Goal: Information Seeking & Learning: Find specific fact

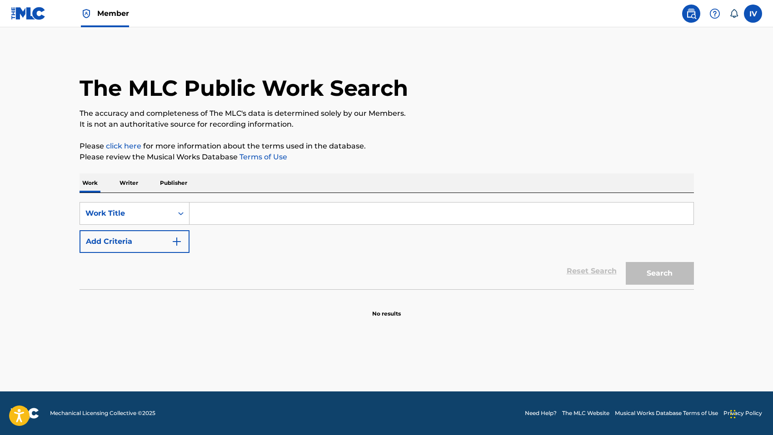
click at [35, 13] on img at bounding box center [28, 13] width 35 height 13
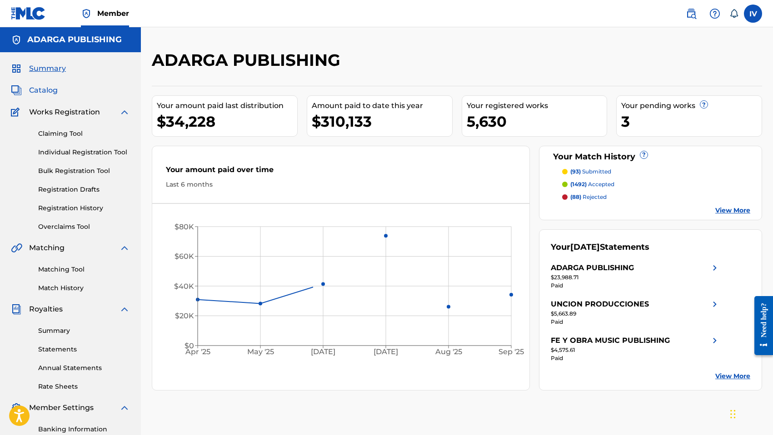
click at [35, 89] on span "Catalog" at bounding box center [43, 90] width 29 height 11
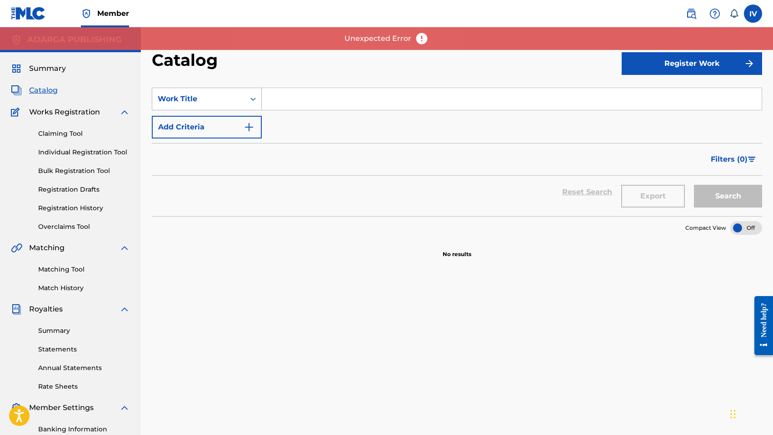
click at [205, 92] on div "Work Title" at bounding box center [198, 98] width 93 height 17
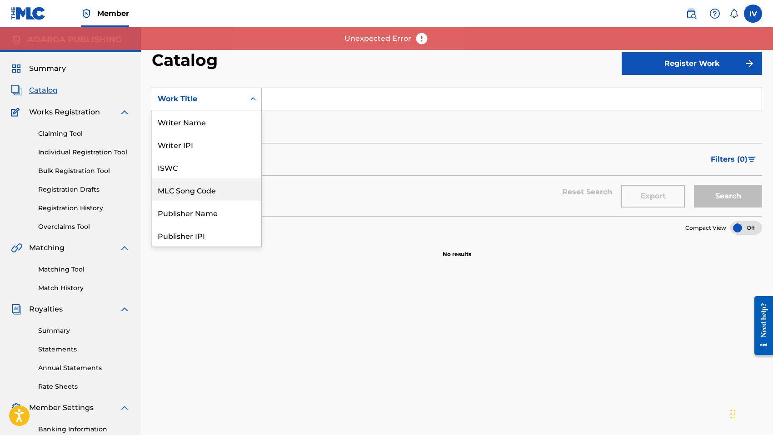
click at [188, 187] on div "MLC Song Code" at bounding box center [206, 190] width 109 height 23
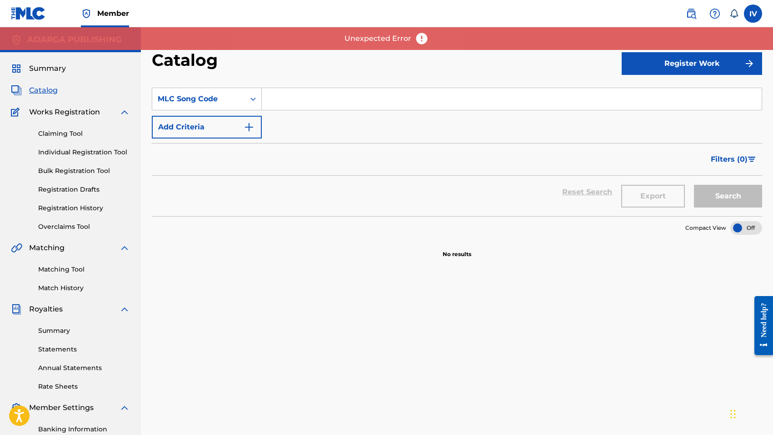
click at [280, 116] on div "SearchWithCriteriaa7d64fb9-21b7-4c03-9ca3-adf413137f3a MLC Song Code Add Criter…" at bounding box center [457, 113] width 610 height 51
click at [278, 106] on input "Search Form" at bounding box center [512, 99] width 500 height 22
paste input "CVCW0R"
type input "CVCW0R"
click at [694, 185] on button "Search" at bounding box center [728, 196] width 68 height 23
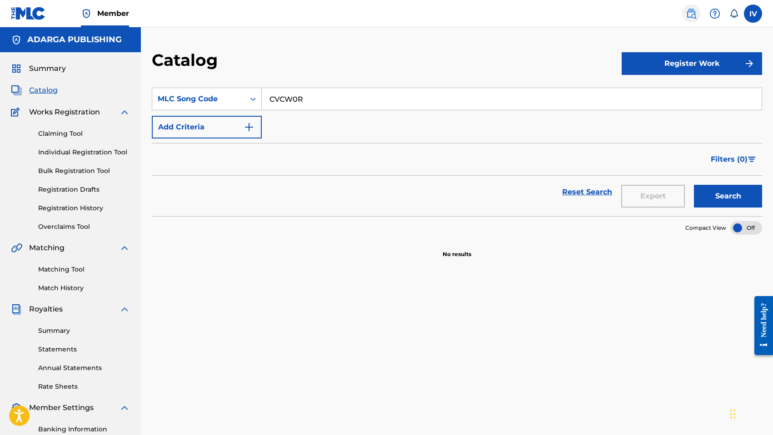
click at [686, 11] on img at bounding box center [691, 13] width 11 height 11
click at [436, 106] on input "CVCW0R" at bounding box center [512, 99] width 500 height 22
click at [694, 185] on button "Search" at bounding box center [728, 196] width 68 height 23
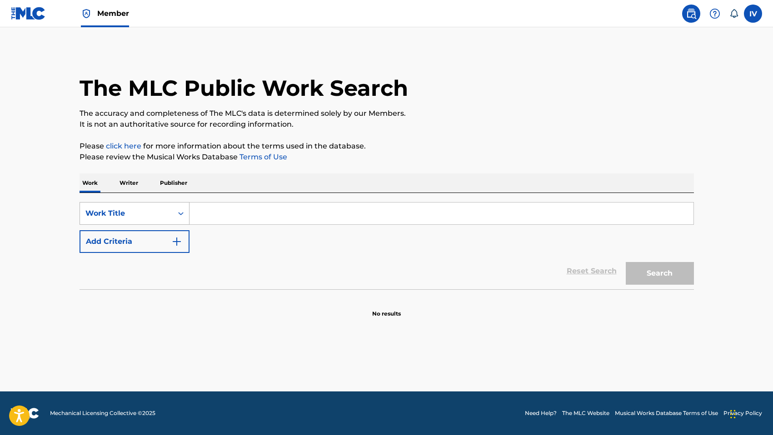
click at [165, 220] on div "Work Title" at bounding box center [126, 213] width 93 height 17
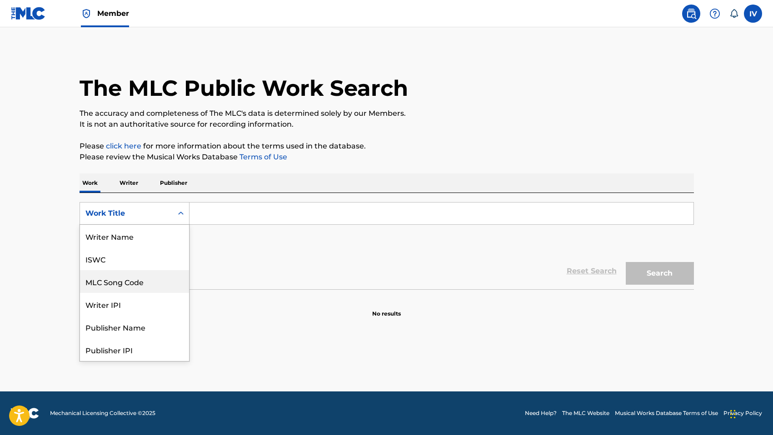
scroll to position [45, 0]
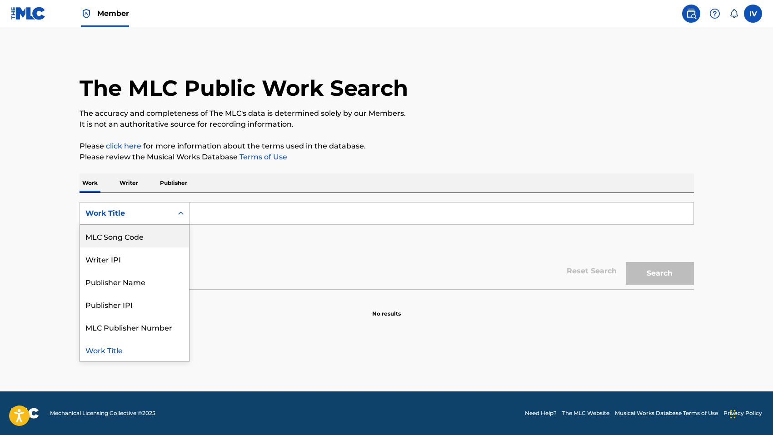
click at [151, 259] on div "Writer IPI" at bounding box center [134, 259] width 109 height 23
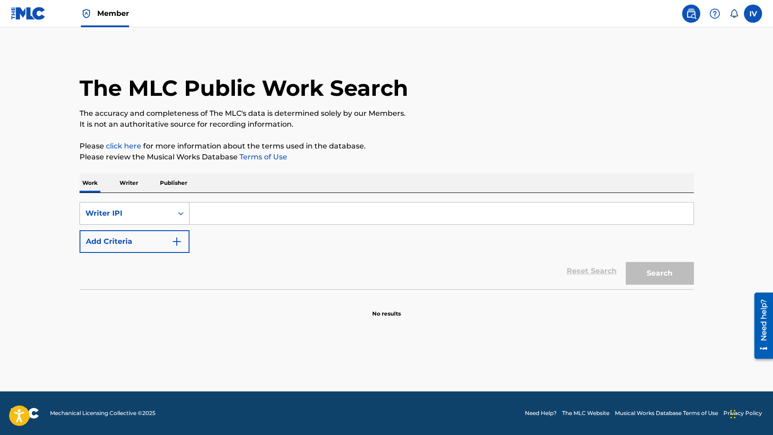
click at [149, 220] on div "Writer IPI" at bounding box center [126, 213] width 93 height 17
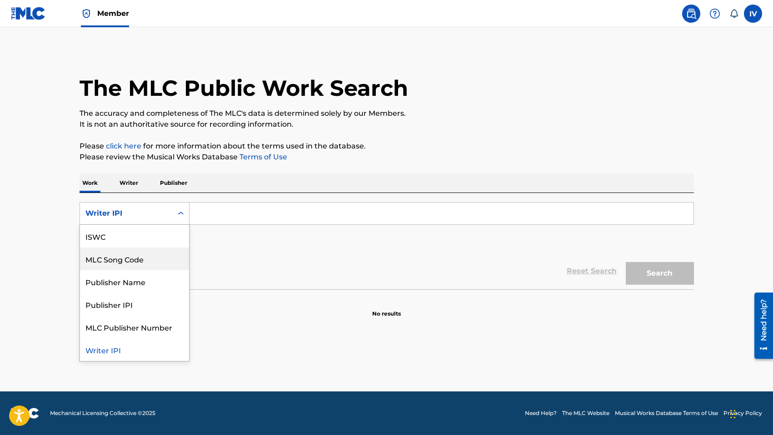
click at [147, 251] on div "MLC Song Code" at bounding box center [134, 259] width 109 height 23
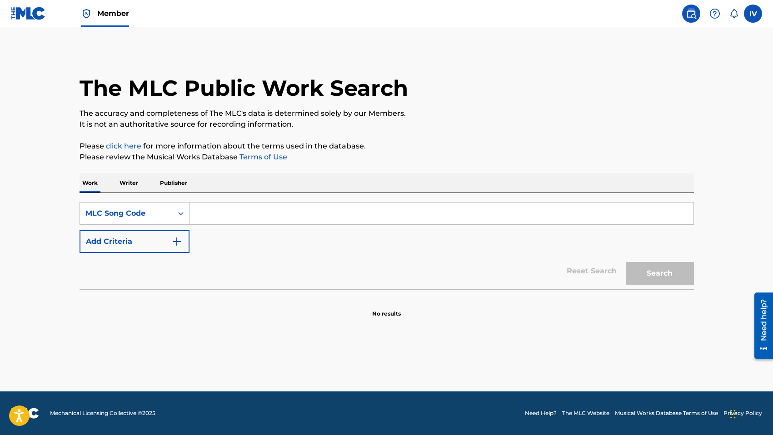
click at [233, 206] on input "Search Form" at bounding box center [441, 214] width 504 height 22
paste input "CVCW0R"
type input "CVCW0R"
click at [626, 262] on button "Search" at bounding box center [660, 273] width 68 height 23
click at [164, 213] on div "Work Title" at bounding box center [126, 213] width 82 height 11
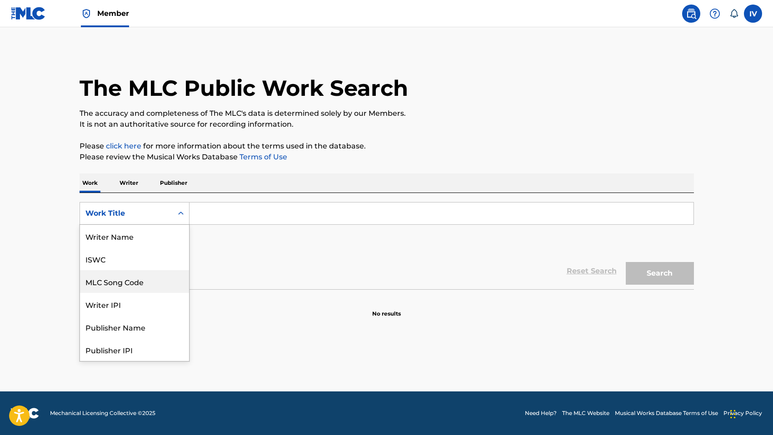
scroll to position [45, 0]
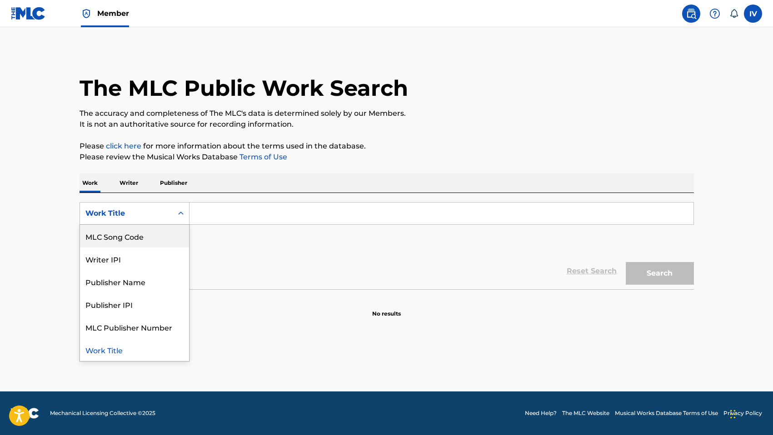
click at [155, 234] on div "MLC Song Code" at bounding box center [134, 236] width 109 height 23
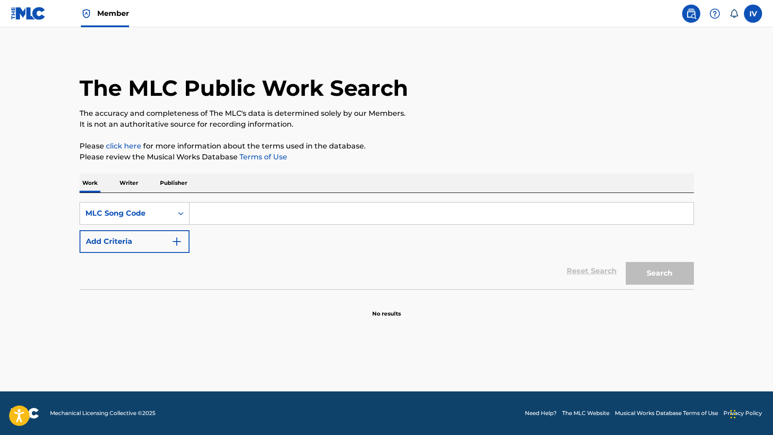
click at [250, 203] on input "Search Form" at bounding box center [441, 214] width 504 height 22
paste input "CVCW0R"
click at [626, 262] on button "Search" at bounding box center [660, 273] width 68 height 23
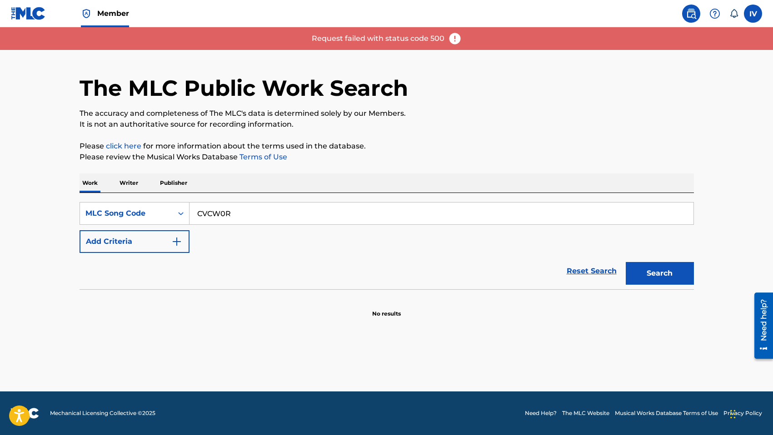
paste input "CVCW0R"
type input "CVCW0R"
click at [626, 262] on button "Search" at bounding box center [660, 273] width 68 height 23
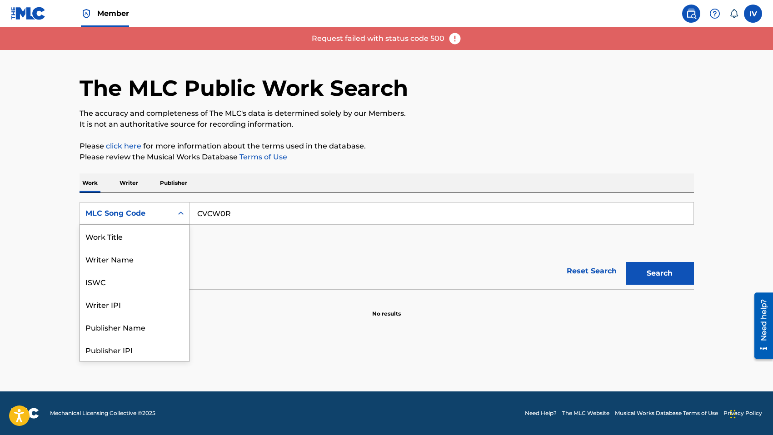
click at [142, 203] on div "MLC Song Code" at bounding box center [135, 213] width 110 height 23
click at [114, 245] on div "Work Title" at bounding box center [134, 236] width 109 height 23
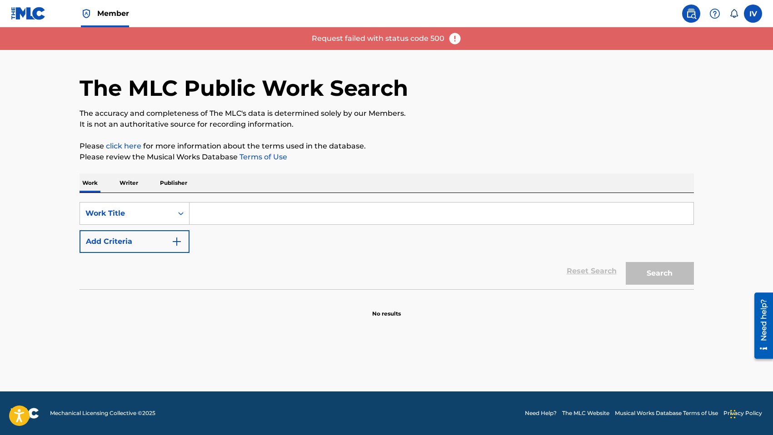
click at [229, 210] on input "Search Form" at bounding box center [441, 214] width 504 height 22
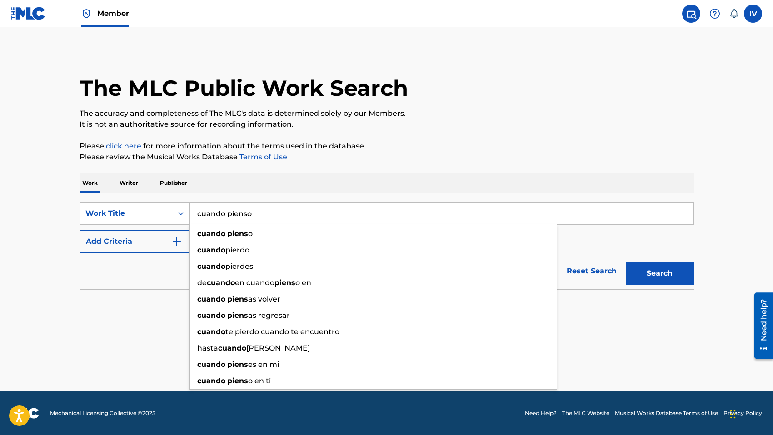
type input "cuando pienso"
click at [626, 262] on button "Search" at bounding box center [660, 273] width 68 height 23
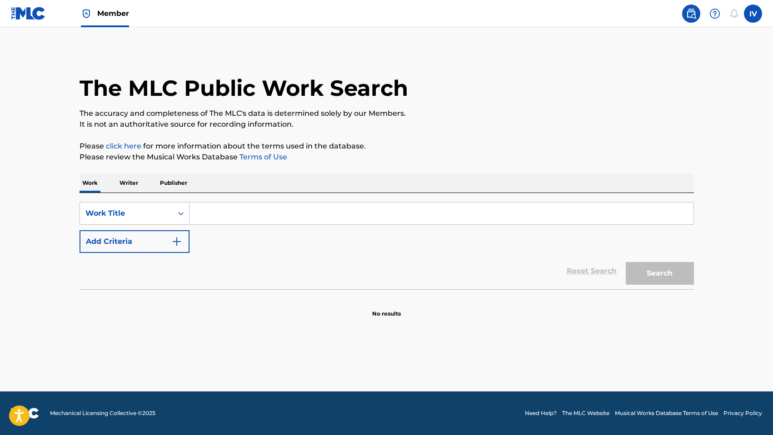
click at [191, 212] on input "Search Form" at bounding box center [441, 214] width 504 height 22
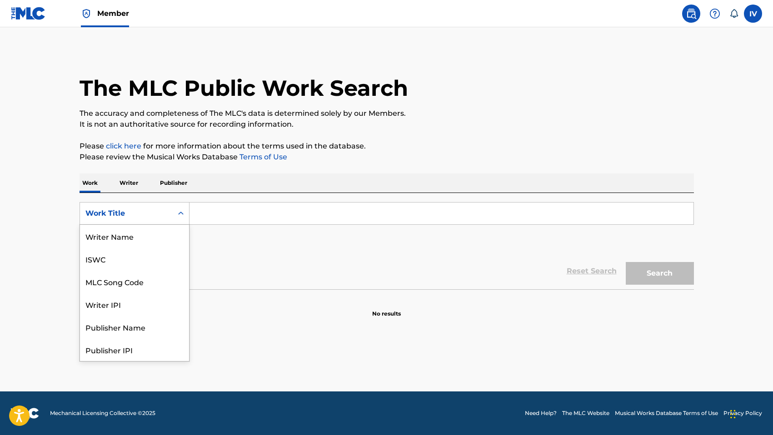
click at [167, 214] on div "Work Title" at bounding box center [126, 213] width 93 height 17
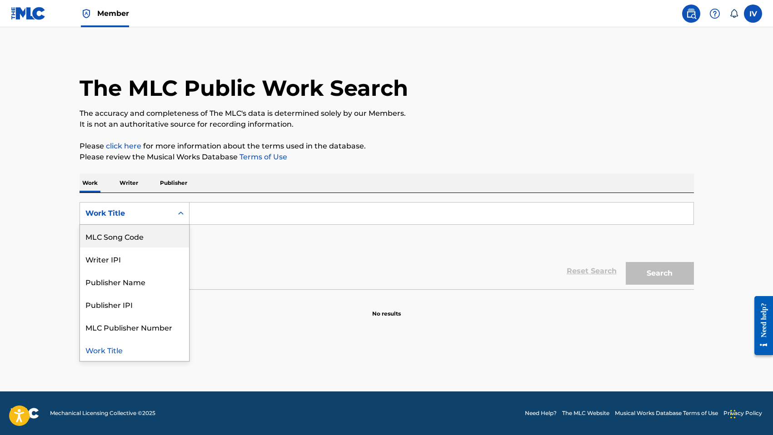
click at [159, 244] on div "MLC Song Code" at bounding box center [134, 236] width 109 height 23
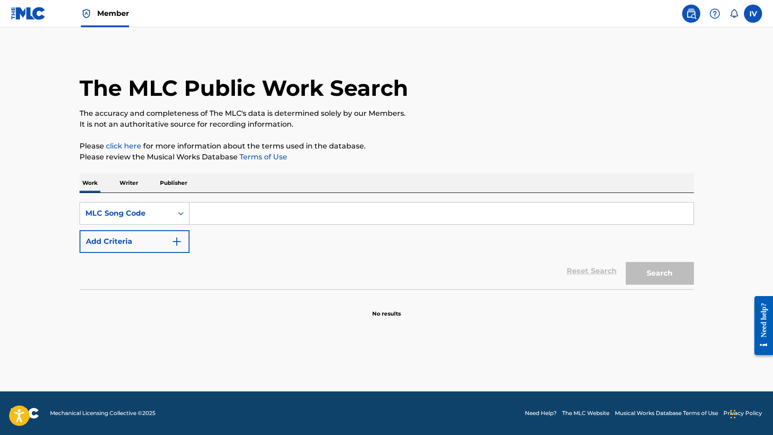
click at [247, 215] on input "Search Form" at bounding box center [441, 214] width 504 height 22
paste input "CVCW0R"
type input "CVCW0R"
click at [626, 262] on button "Search" at bounding box center [660, 273] width 68 height 23
click at [159, 219] on div "Work Title" at bounding box center [126, 213] width 93 height 17
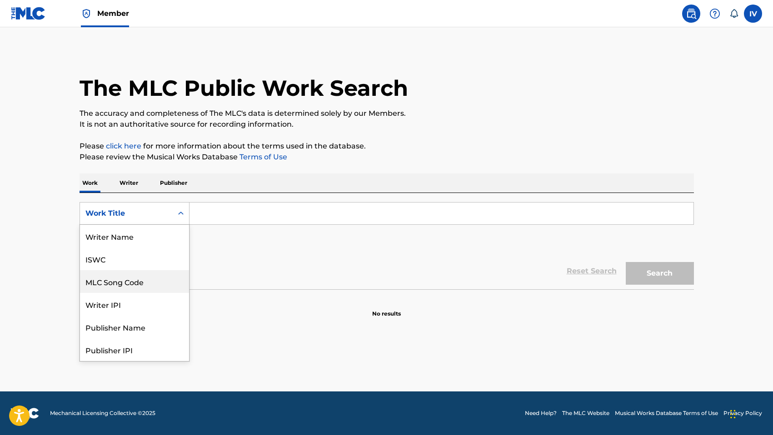
scroll to position [45, 0]
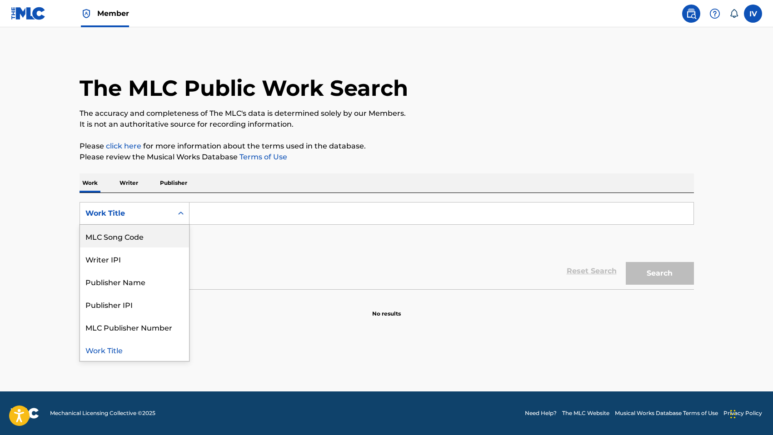
click at [144, 239] on div "MLC Song Code" at bounding box center [134, 236] width 109 height 23
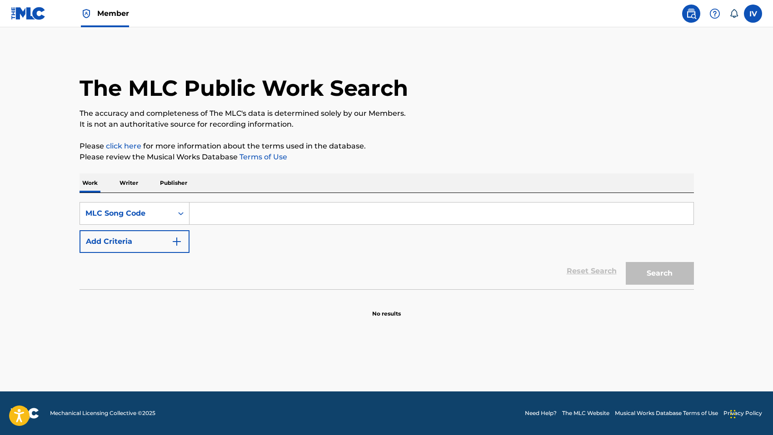
click at [220, 213] on input "Search Form" at bounding box center [441, 214] width 504 height 22
paste input "N/A"
type input "N/A"
click at [626, 262] on button "Search" at bounding box center [660, 273] width 68 height 23
paste input "VVAISJ"
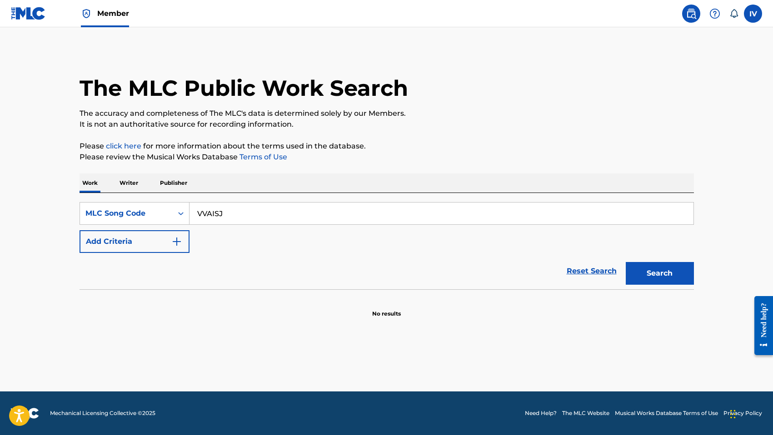
type input "VVAISJ"
click at [626, 262] on button "Search" at bounding box center [660, 273] width 68 height 23
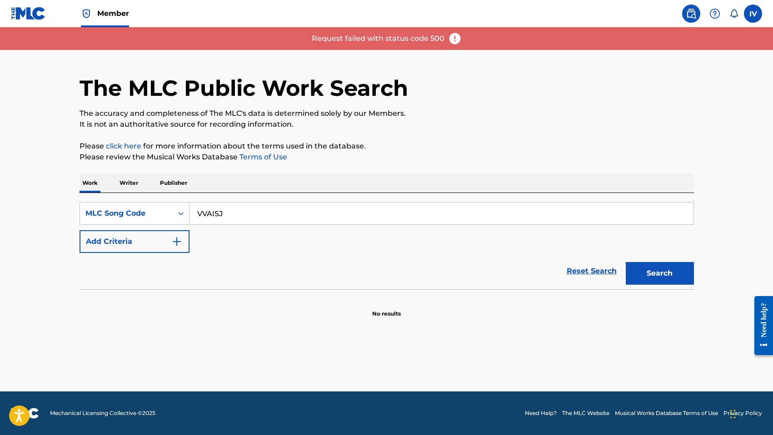
click at [626, 262] on button "Search" at bounding box center [660, 273] width 68 height 23
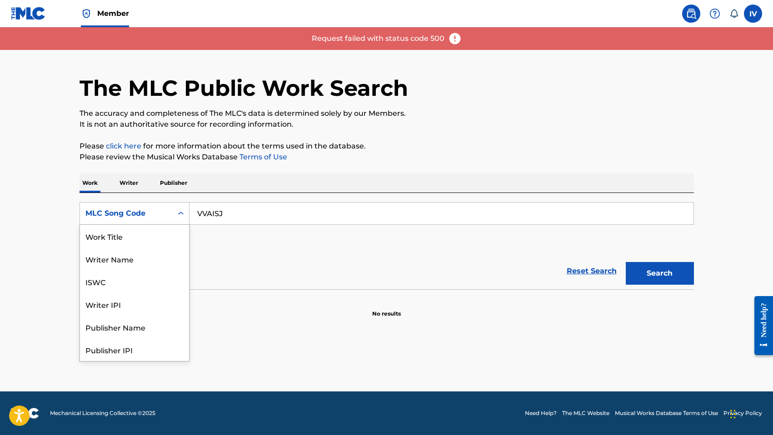
click at [150, 222] on div "MLC Song Code" at bounding box center [135, 213] width 110 height 23
click at [142, 247] on div "Work Title" at bounding box center [134, 236] width 109 height 23
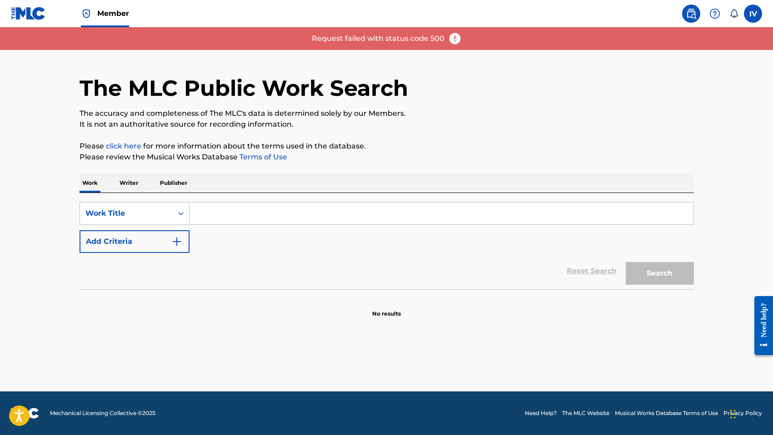
click at [229, 218] on input "Search Form" at bounding box center [441, 214] width 504 height 22
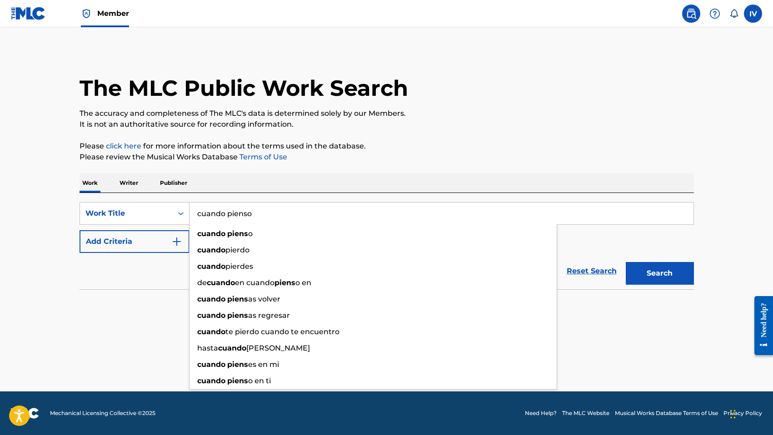
type input "cuando pienso"
click at [626, 262] on button "Search" at bounding box center [660, 273] width 68 height 23
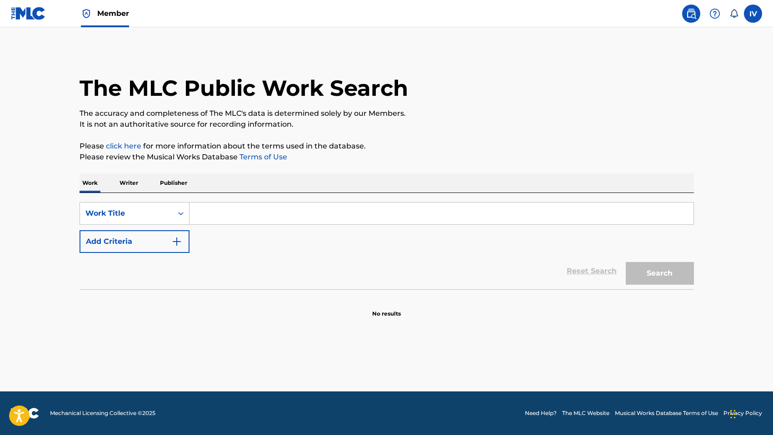
click at [48, 11] on div "Member" at bounding box center [70, 13] width 118 height 27
click at [38, 12] on img at bounding box center [28, 13] width 35 height 13
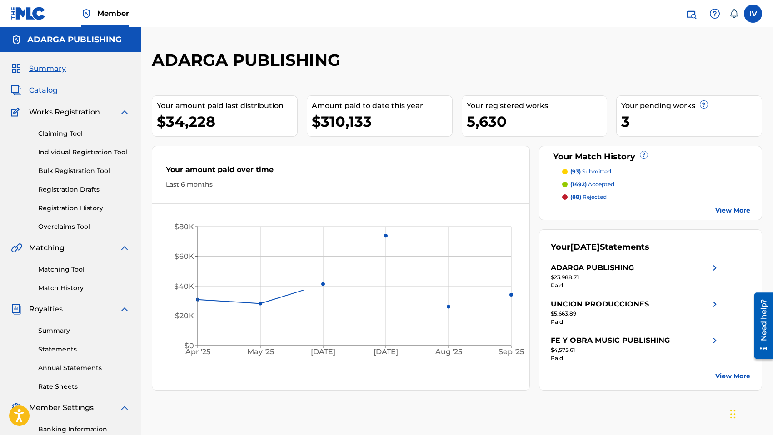
click at [41, 91] on span "Catalog" at bounding box center [43, 90] width 29 height 11
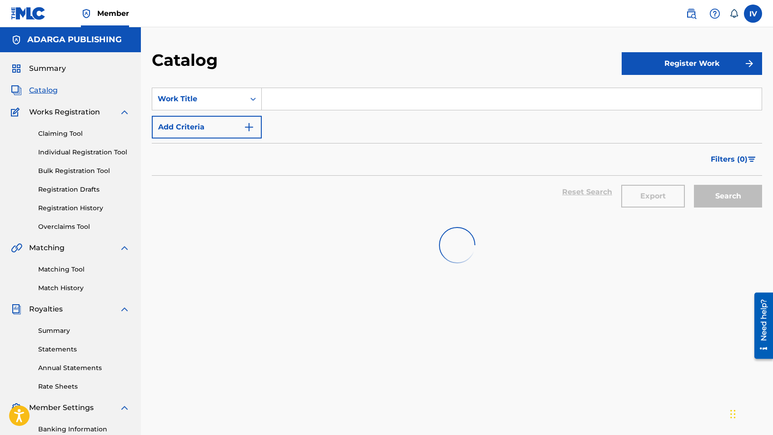
click at [324, 98] on input "Search Form" at bounding box center [512, 99] width 500 height 22
paste input "Aleluya ([PERSON_NAME])"
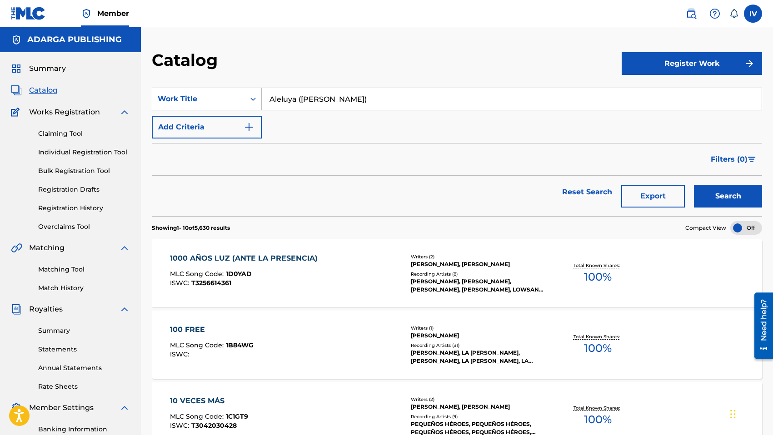
type input "Aleluya ([PERSON_NAME])"
click at [694, 185] on button "Search" at bounding box center [728, 196] width 68 height 23
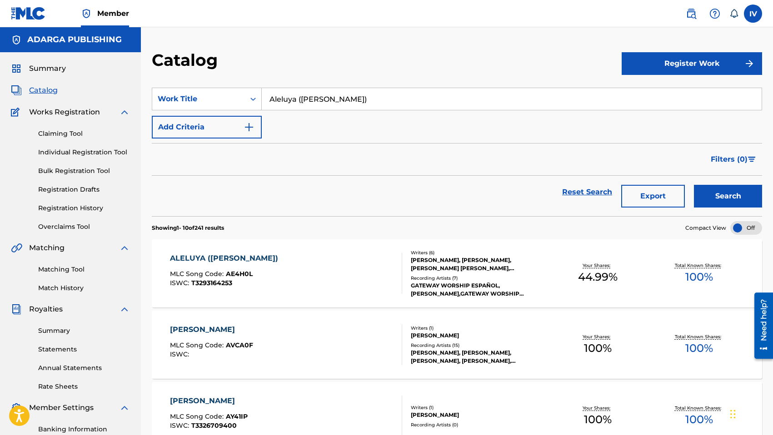
click at [304, 256] on div "ALELUYA ([PERSON_NAME]) MLC Song Code : AE4H0L ISWC : T3293164253" at bounding box center [286, 273] width 232 height 41
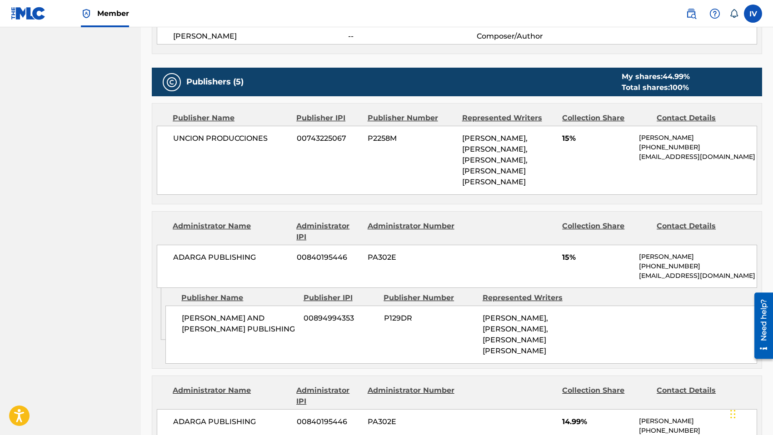
scroll to position [500, 0]
